Goal: Task Accomplishment & Management: Use online tool/utility

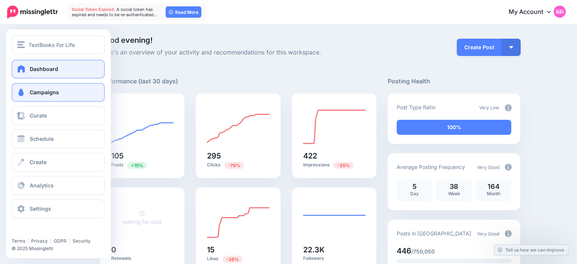
click at [20, 91] on span at bounding box center [21, 93] width 10 height 8
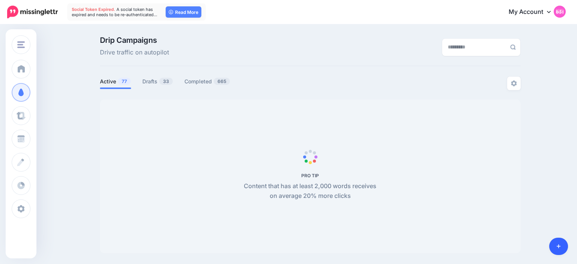
click at [553, 249] on link at bounding box center [559, 246] width 19 height 17
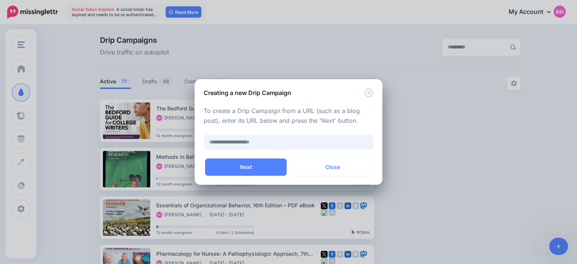
paste input "**********"
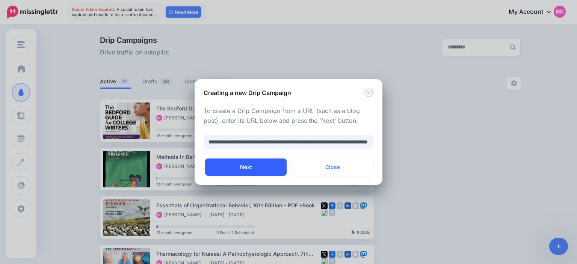
type input "**********"
click at [256, 163] on button "Next" at bounding box center [246, 167] width 82 height 17
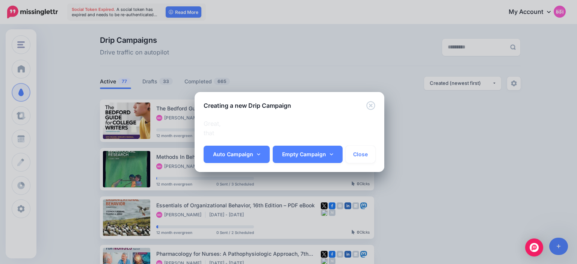
scroll to position [0, 31]
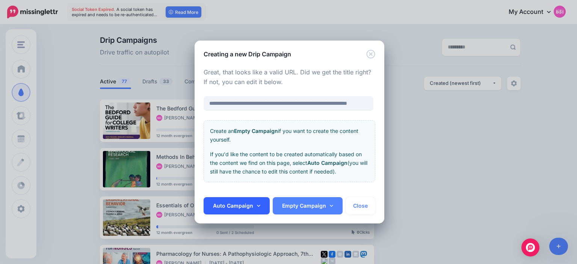
click at [255, 205] on link "Auto Campaign" at bounding box center [237, 205] width 66 height 17
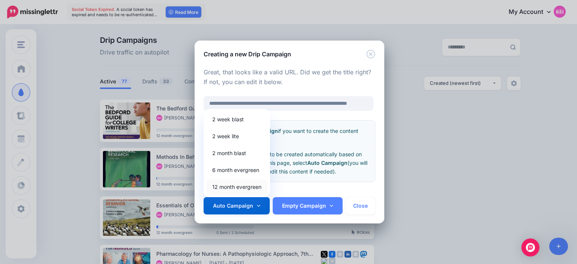
click at [250, 190] on link "12 month evergreen" at bounding box center [237, 187] width 61 height 15
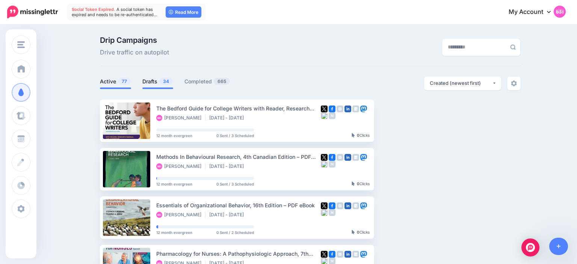
click at [158, 84] on link "Drafts 34" at bounding box center [157, 81] width 31 height 9
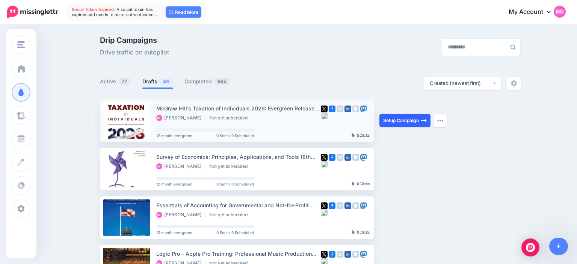
click at [396, 116] on link "Setup Campaign" at bounding box center [405, 121] width 51 height 14
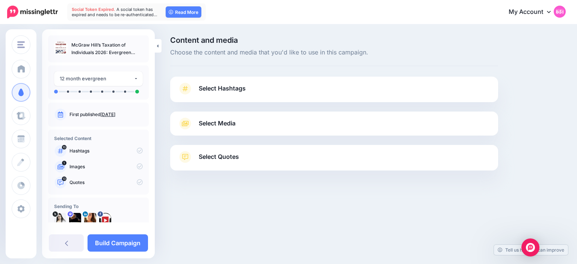
click at [226, 88] on span "Select Hashtags" at bounding box center [222, 88] width 47 height 10
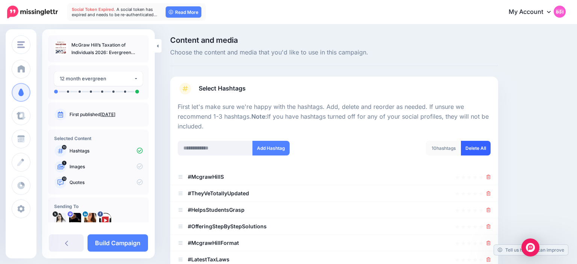
click at [468, 153] on link "Delete All" at bounding box center [476, 148] width 30 height 15
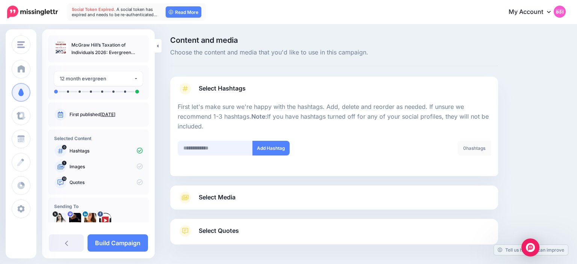
scroll to position [29, 0]
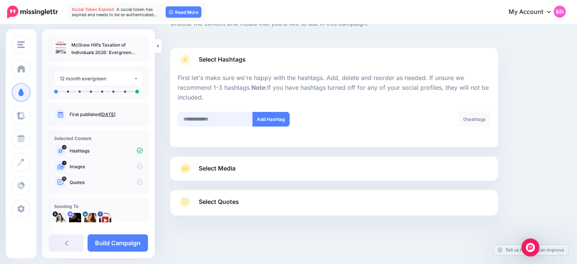
click at [227, 127] on input "text" at bounding box center [215, 119] width 75 height 15
type input "***"
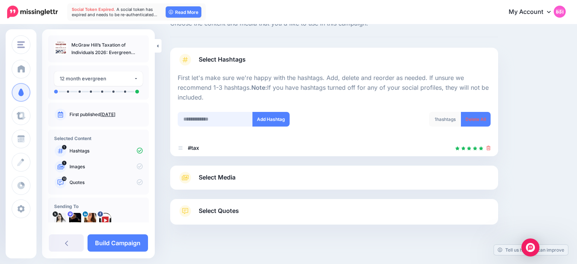
scroll to position [38, 0]
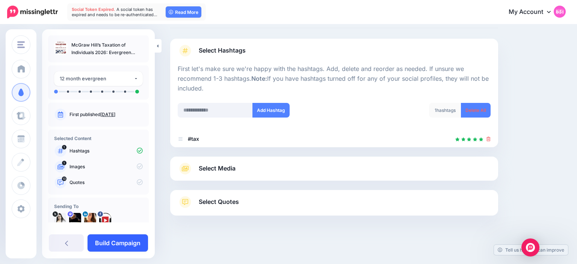
click at [133, 247] on link "Build Campaign" at bounding box center [118, 243] width 61 height 17
